Goal: Navigation & Orientation: Find specific page/section

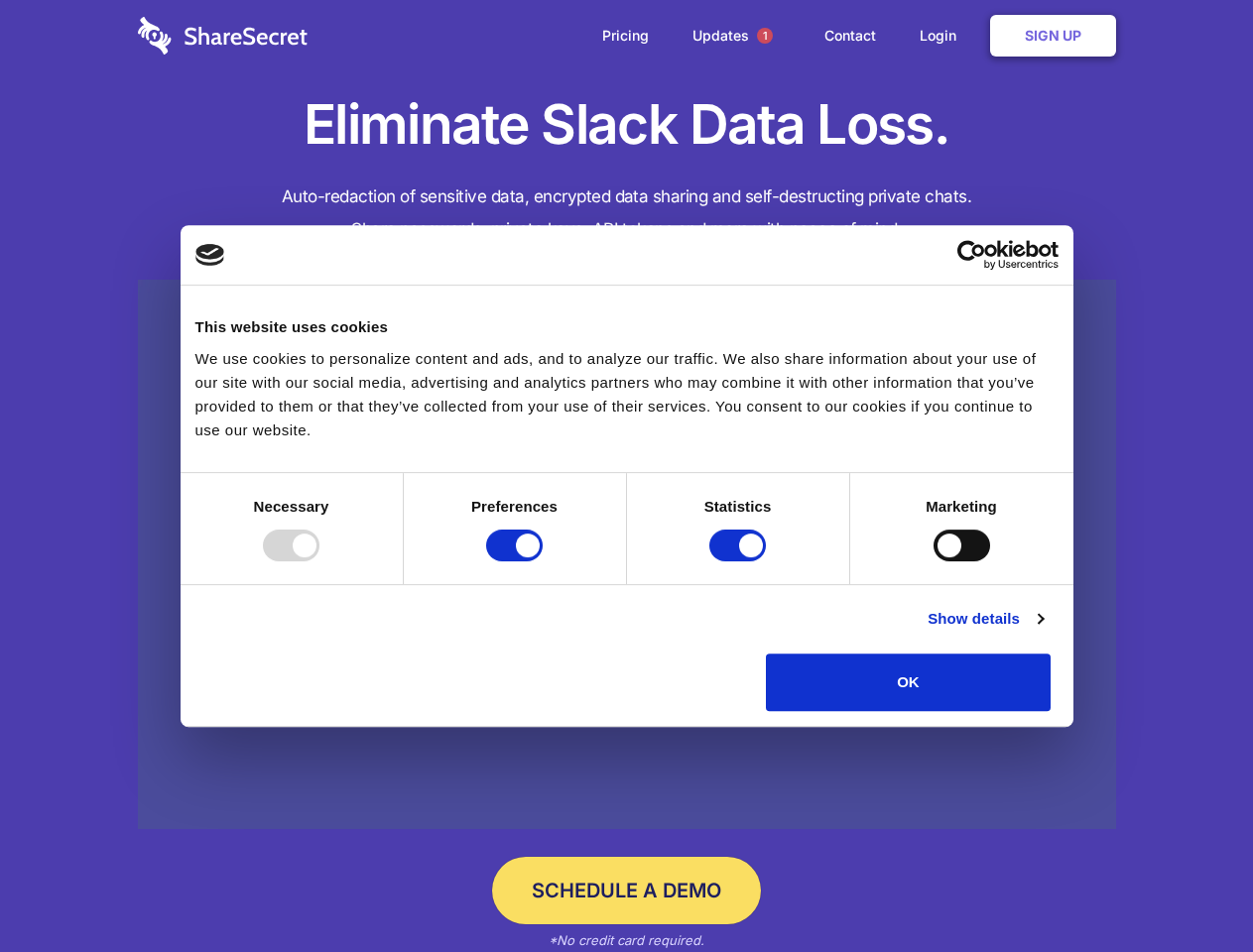
click at [319, 561] on div at bounding box center [291, 545] width 57 height 32
click at [542, 561] on input "Preferences" at bounding box center [514, 545] width 57 height 32
checkbox input "false"
click at [739, 561] on input "Statistics" at bounding box center [737, 545] width 57 height 32
checkbox input "false"
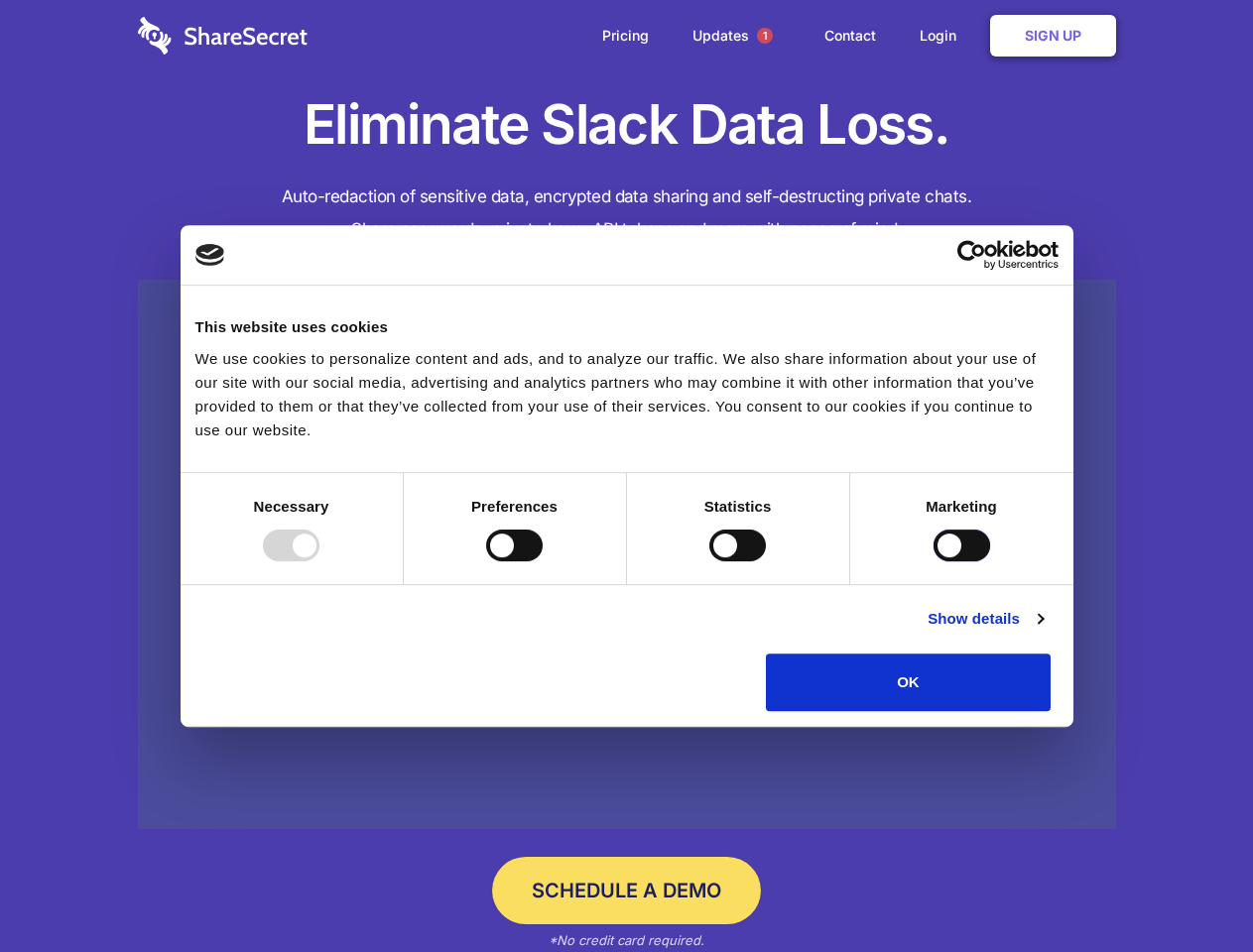
click at [934, 561] on input "Marketing" at bounding box center [961, 545] width 57 height 32
checkbox input "true"
click at [1042, 631] on link "Show details" at bounding box center [985, 619] width 115 height 24
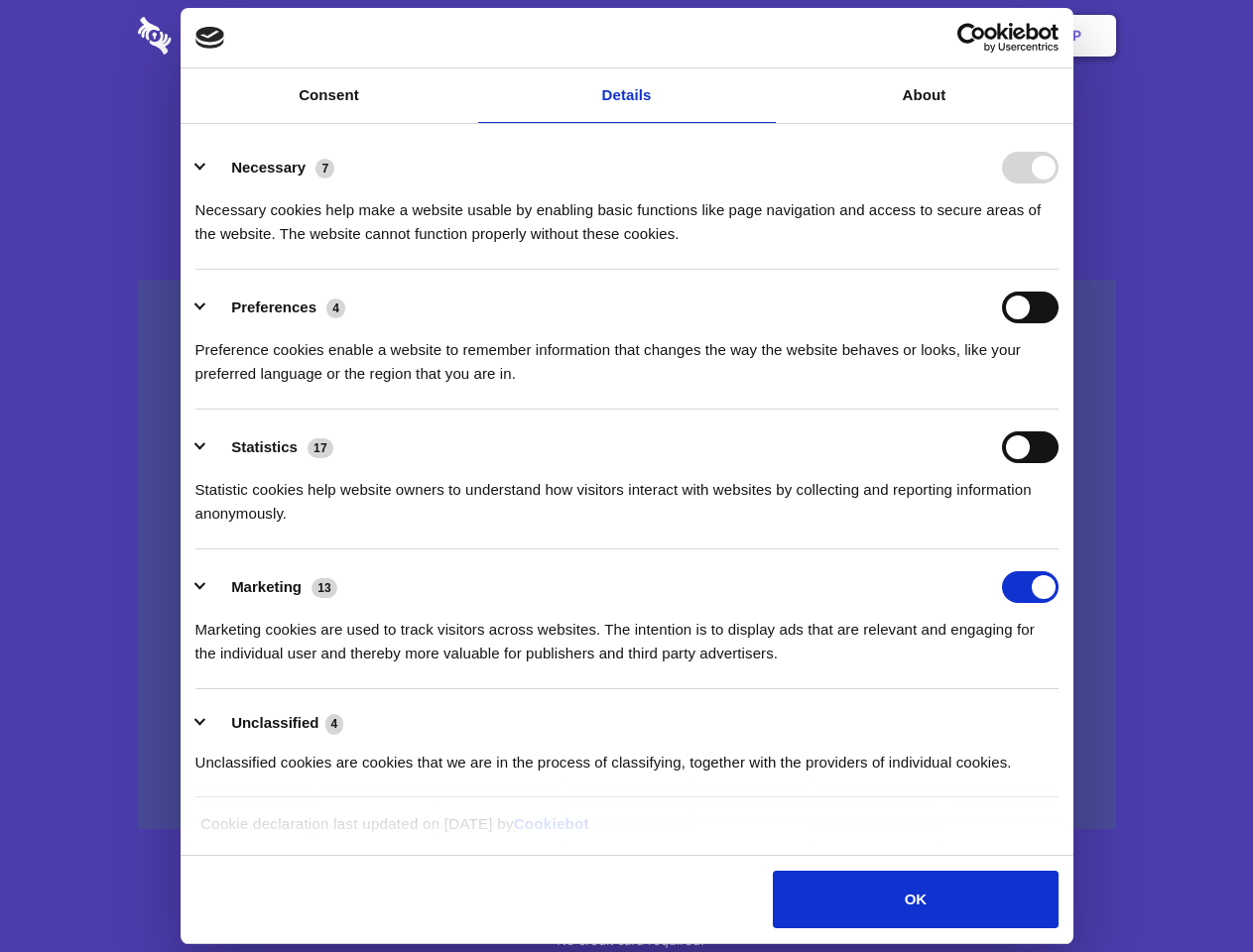
click at [1058, 270] on li "Necessary 7 Necessary cookies help make a website usable by enabling basic func…" at bounding box center [626, 200] width 863 height 140
click at [763, 36] on span "1" at bounding box center [764, 36] width 16 height 16
